Goal: Check status: Check status

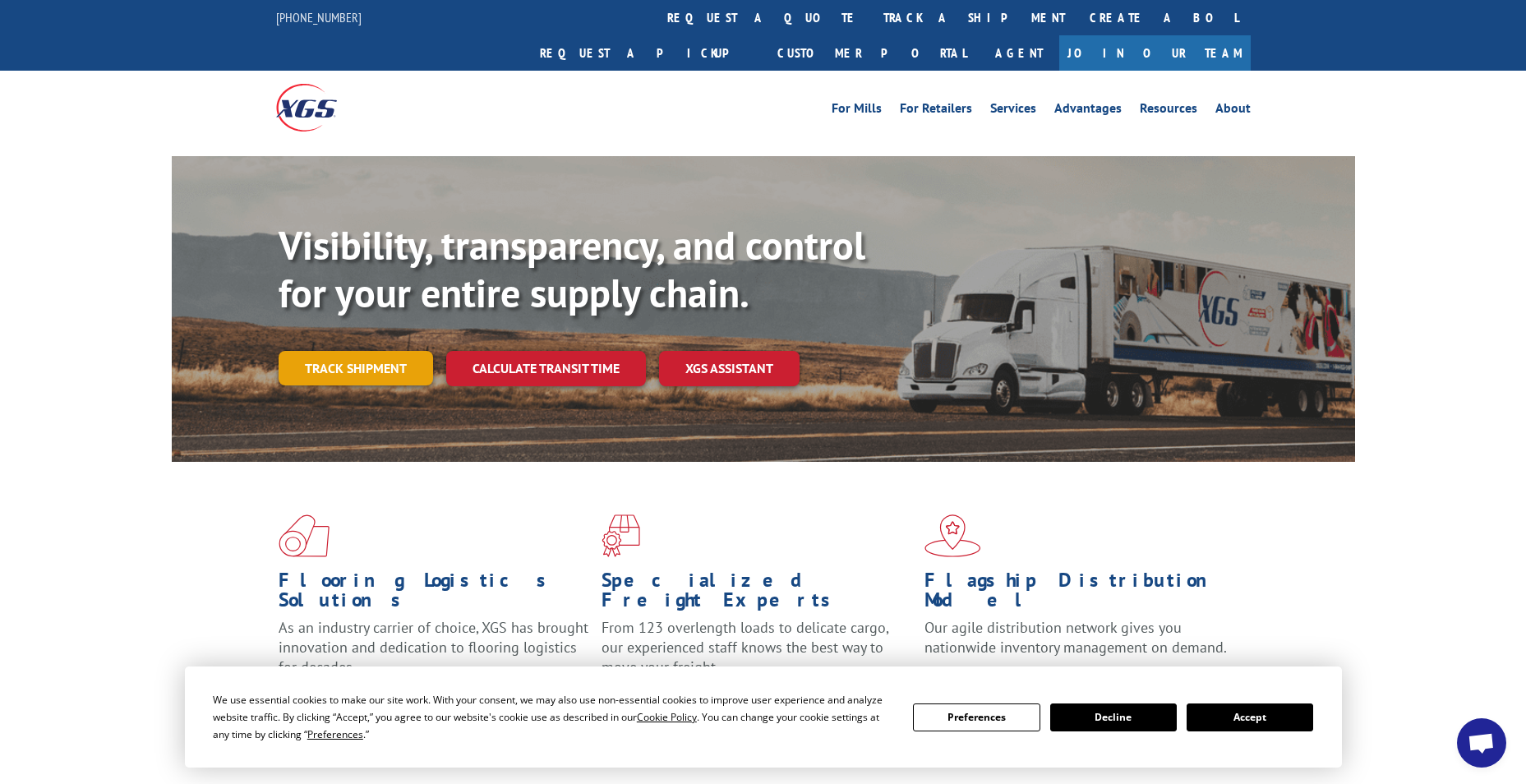
click at [370, 351] on link "Track shipment" at bounding box center [356, 367] width 154 height 35
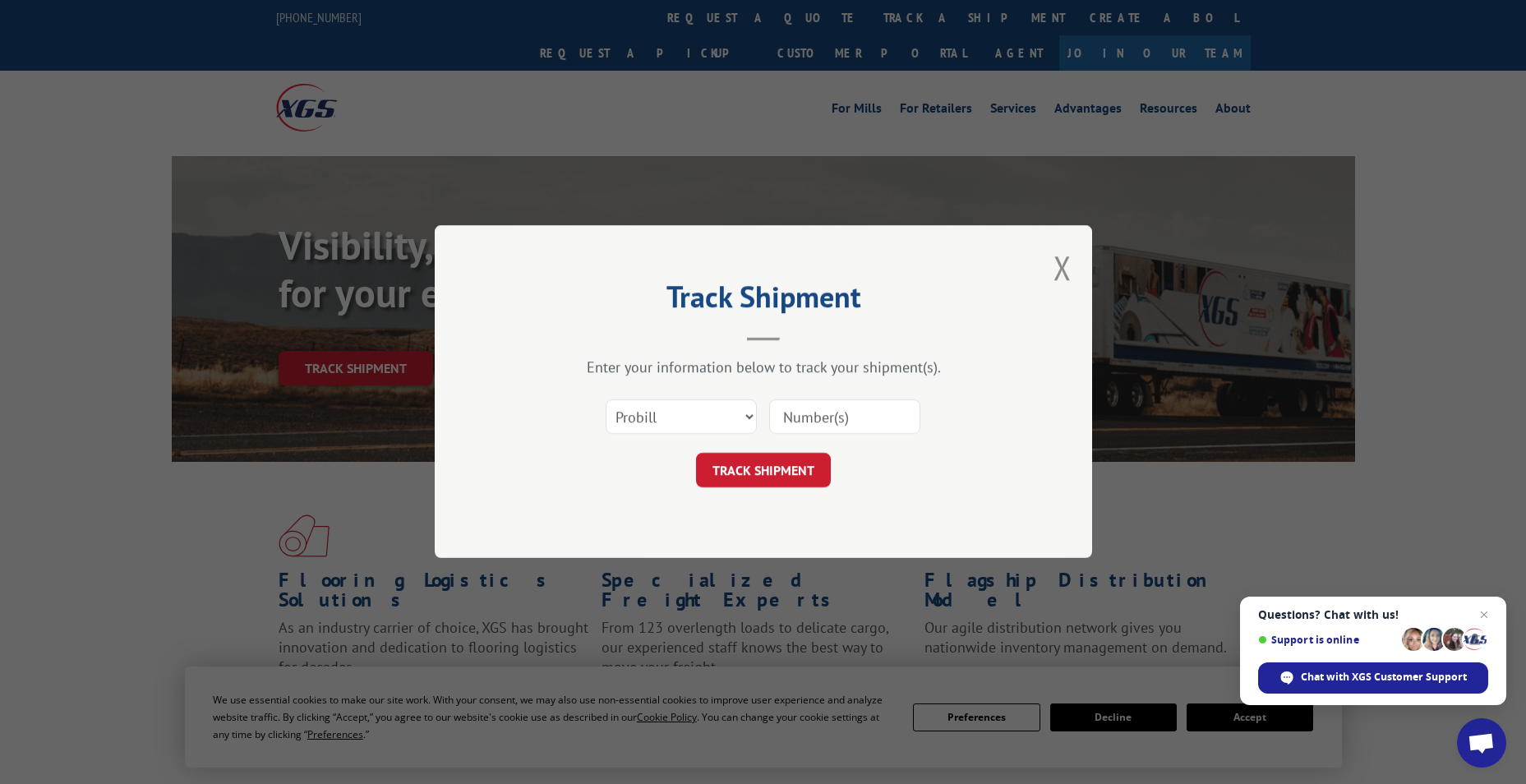
paste input "[EMAIL_ADDRESS][DOMAIN_NAME]"
type input "[EMAIL_ADDRESS][DOMAIN_NAME]"
drag, startPoint x: 916, startPoint y: 419, endPoint x: 185, endPoint y: 397, distance: 731.3
click at [384, 412] on div "Track Shipment Enter your information below to track your shipment(s). Select c…" at bounding box center [763, 392] width 1526 height 784
type input "17516790"
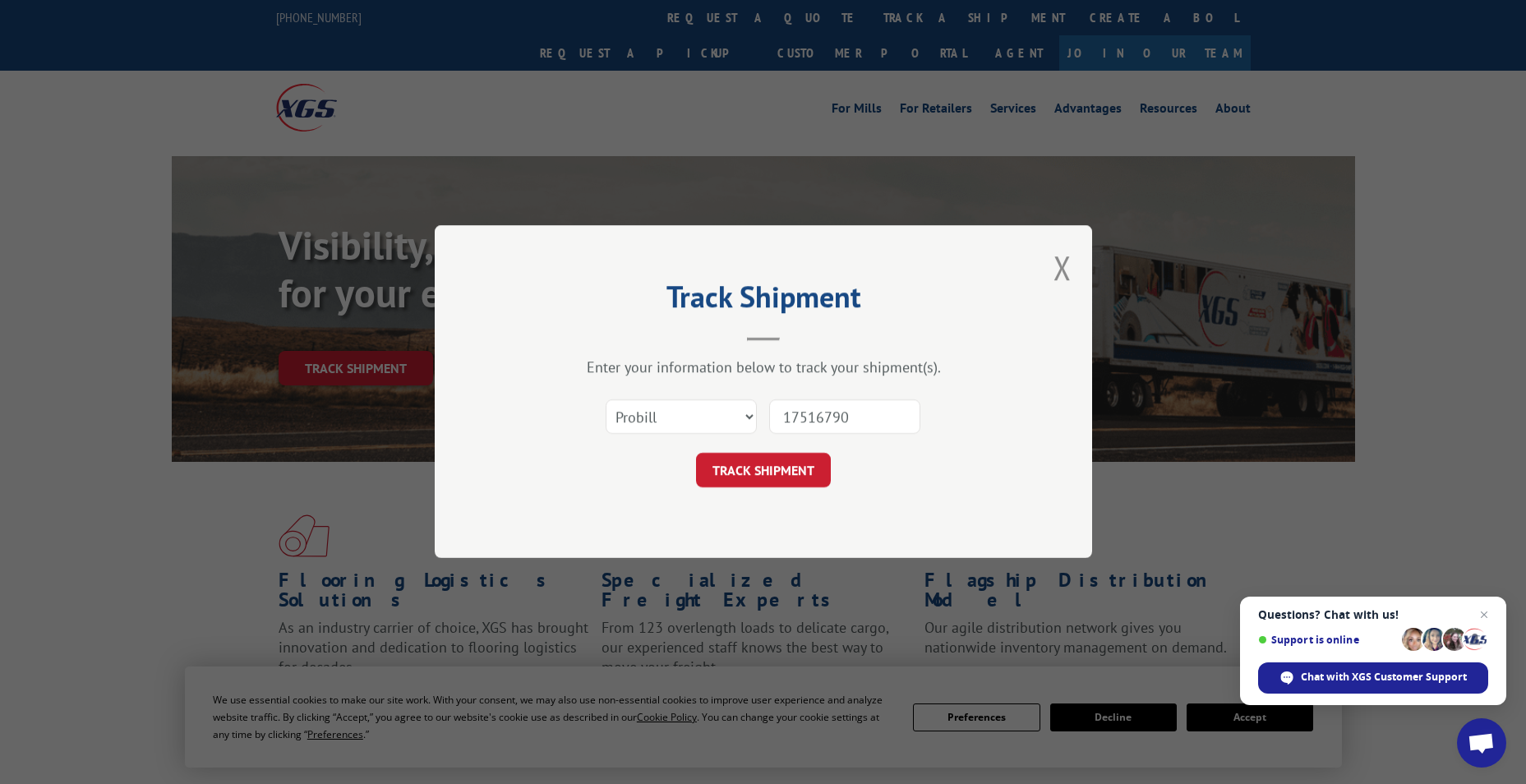
click at [696, 454] on button "TRACK SHIPMENT" at bounding box center [763, 471] width 135 height 35
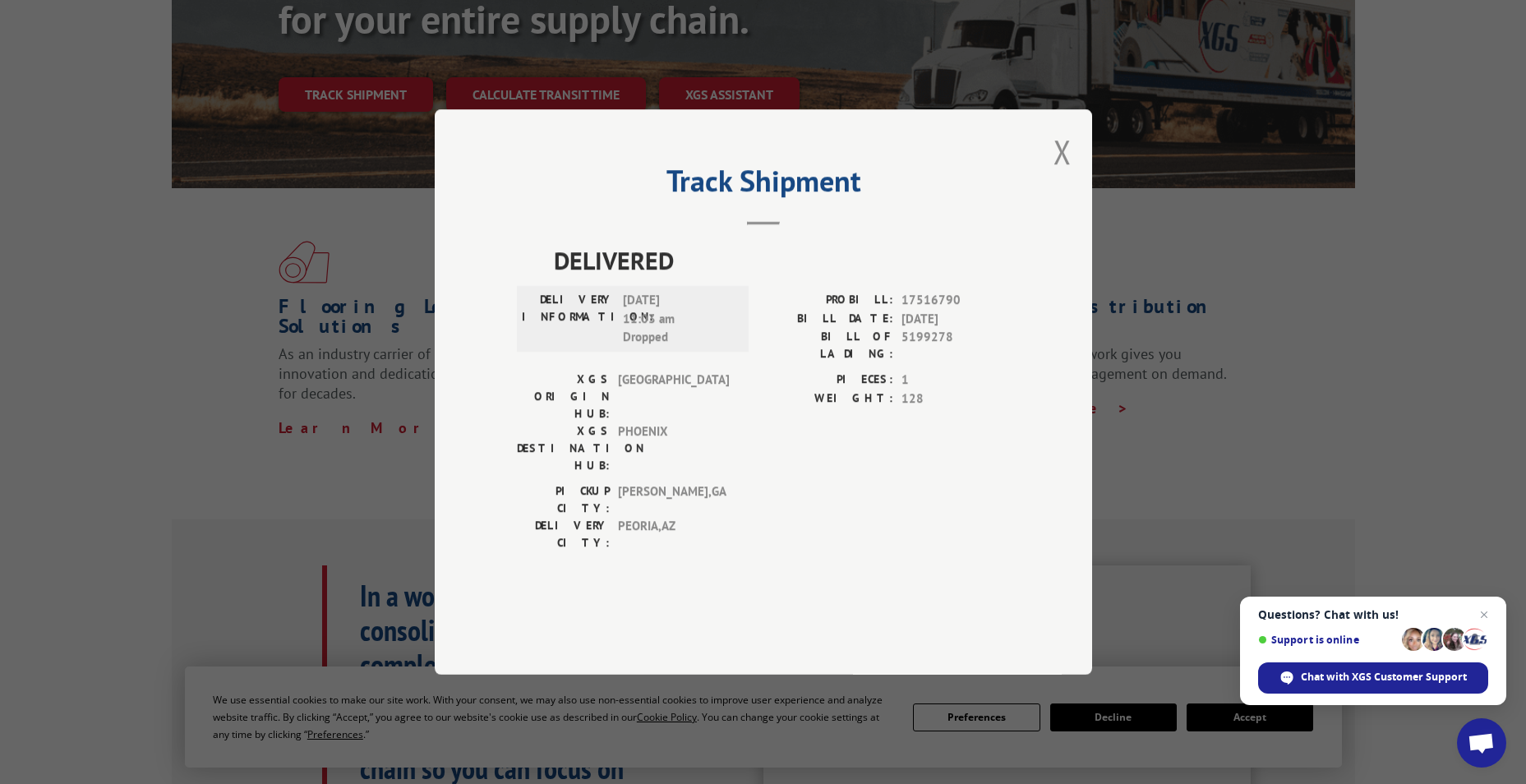
scroll to position [246, 0]
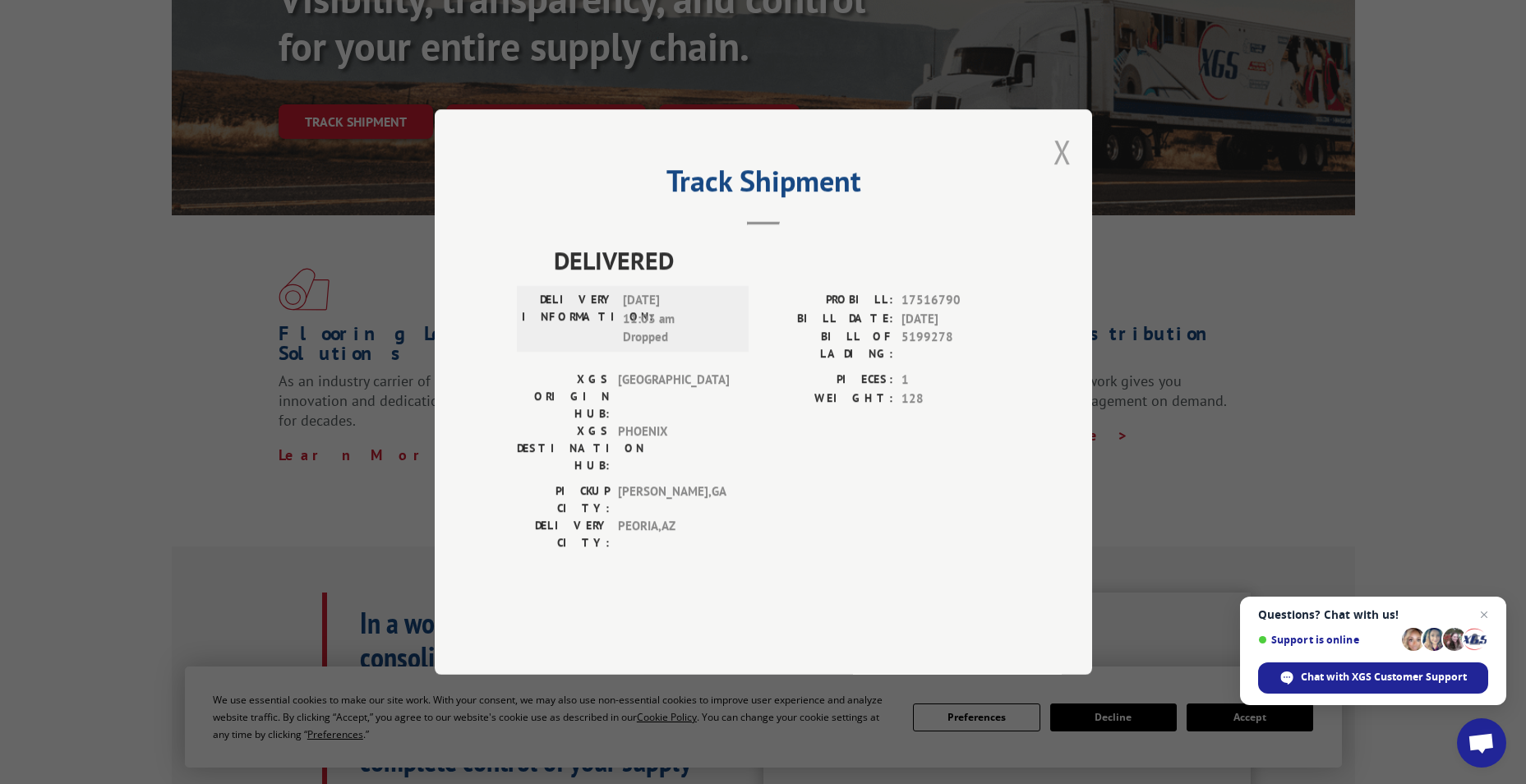
click at [1066, 174] on button "Close modal" at bounding box center [1062, 151] width 18 height 43
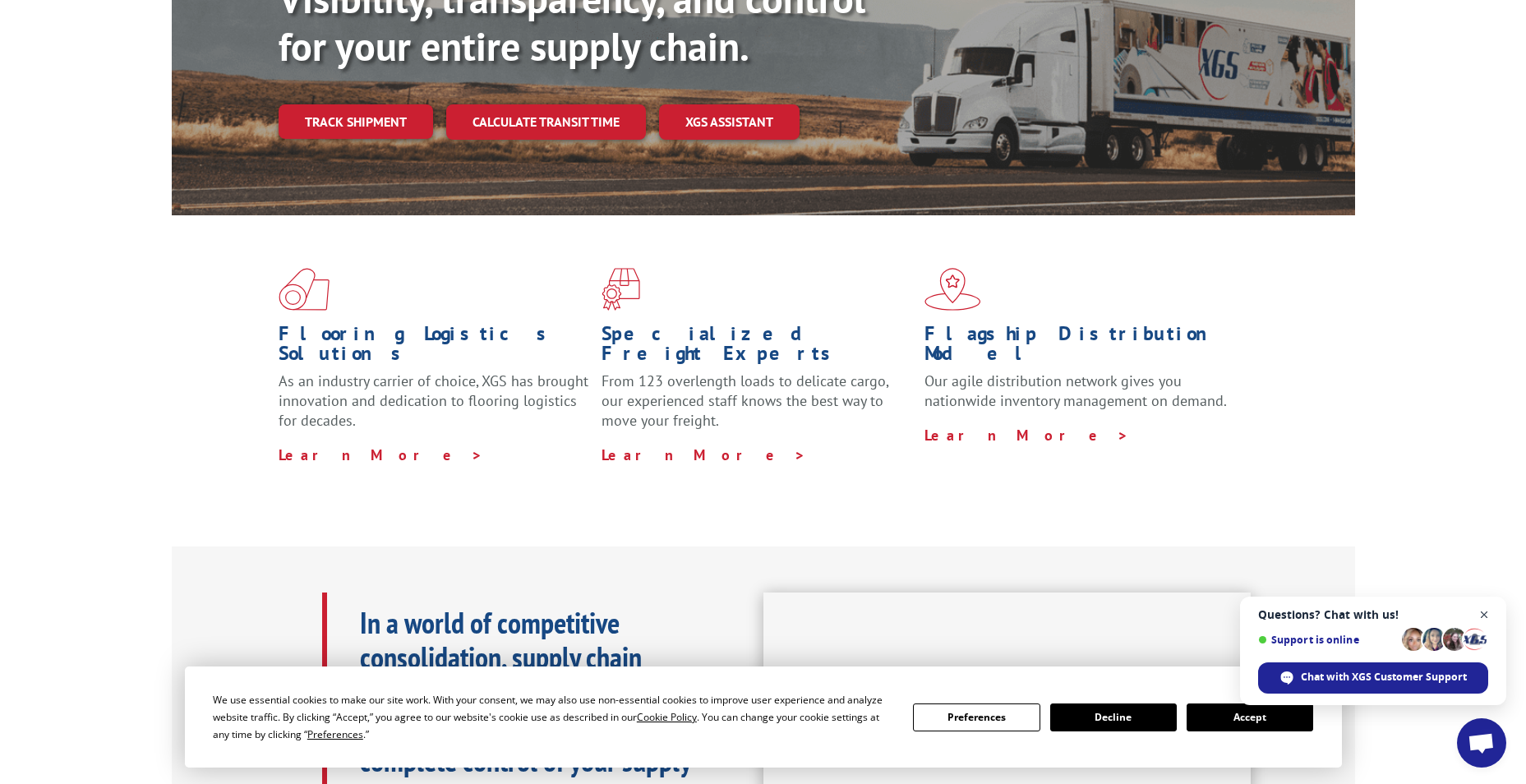
click at [1483, 613] on span "Close chat" at bounding box center [1485, 615] width 20 height 20
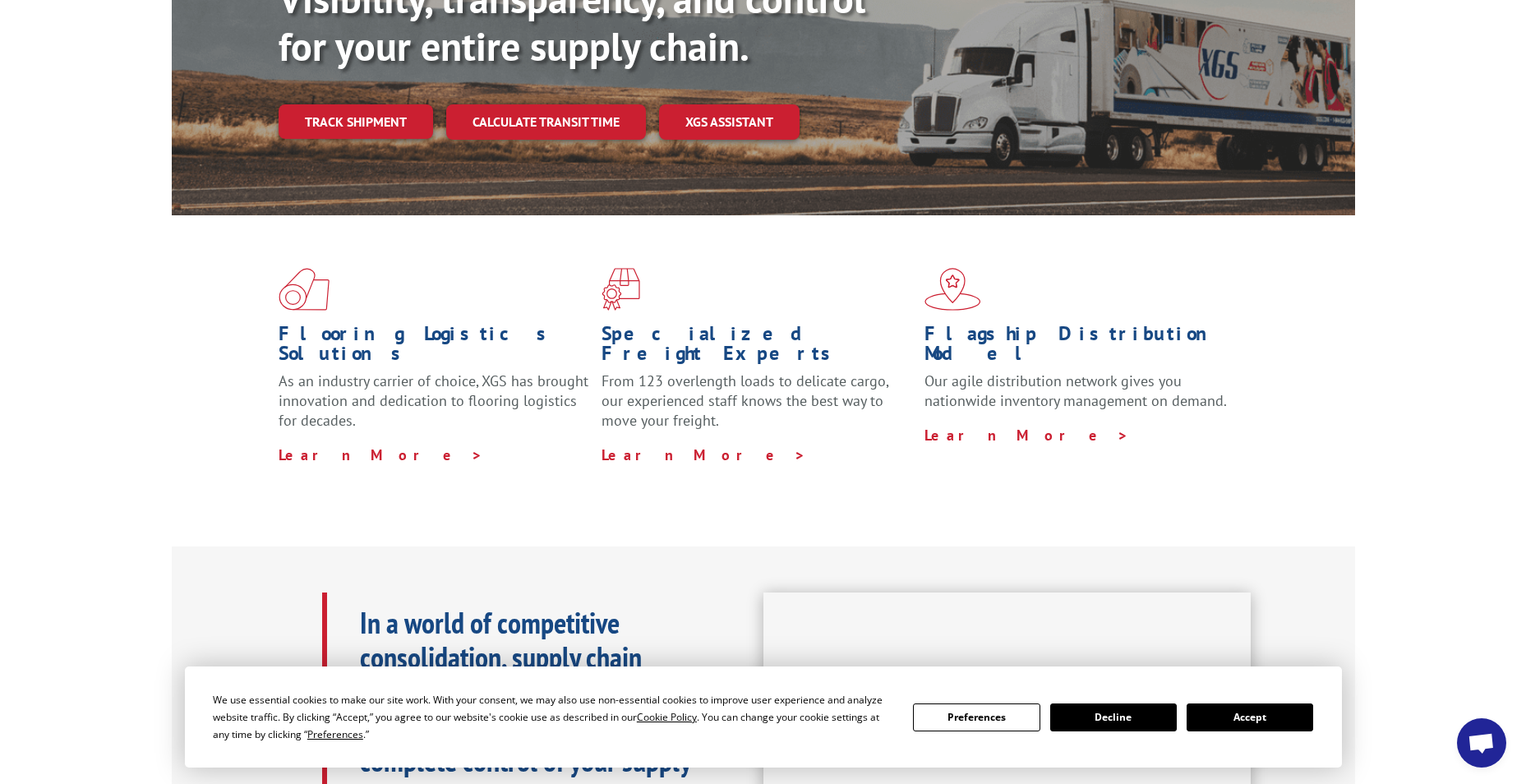
click at [66, 295] on div "Flooring Logistics Solutions As an industry carrier of choice, XGS has brought …" at bounding box center [763, 380] width 1526 height 330
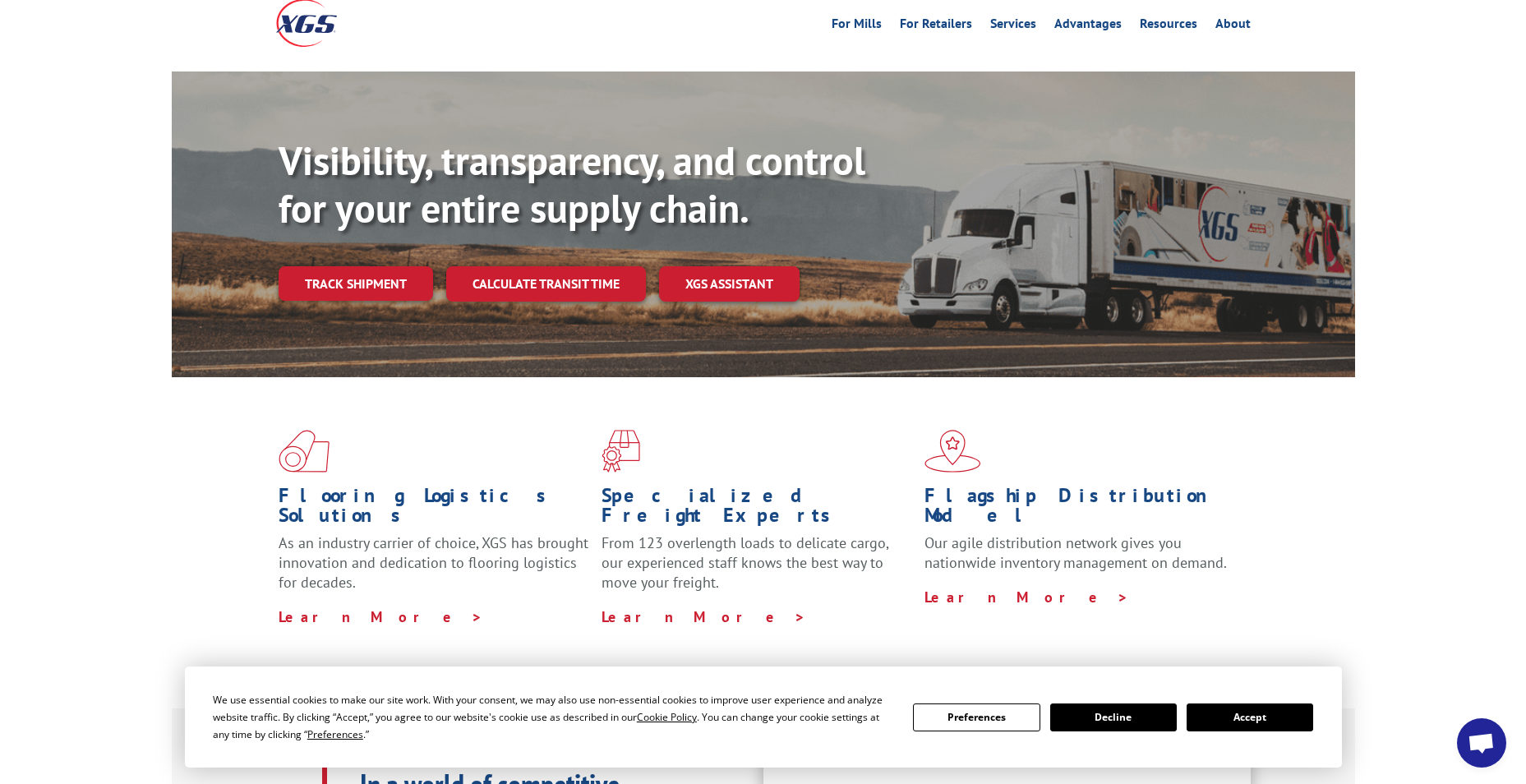
scroll to position [82, 0]
